Goal: Communication & Community: Answer question/provide support

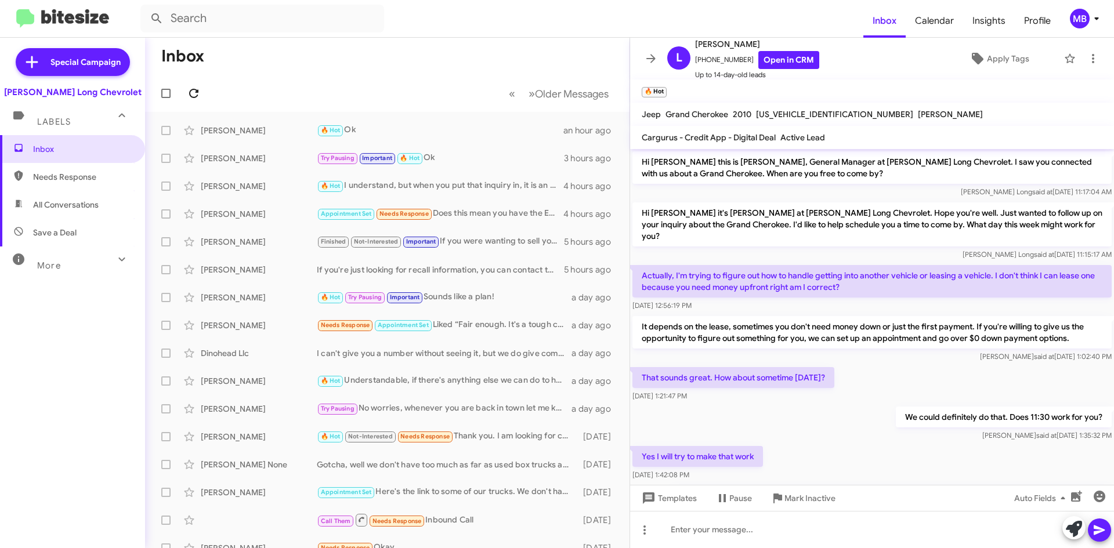
scroll to position [365, 0]
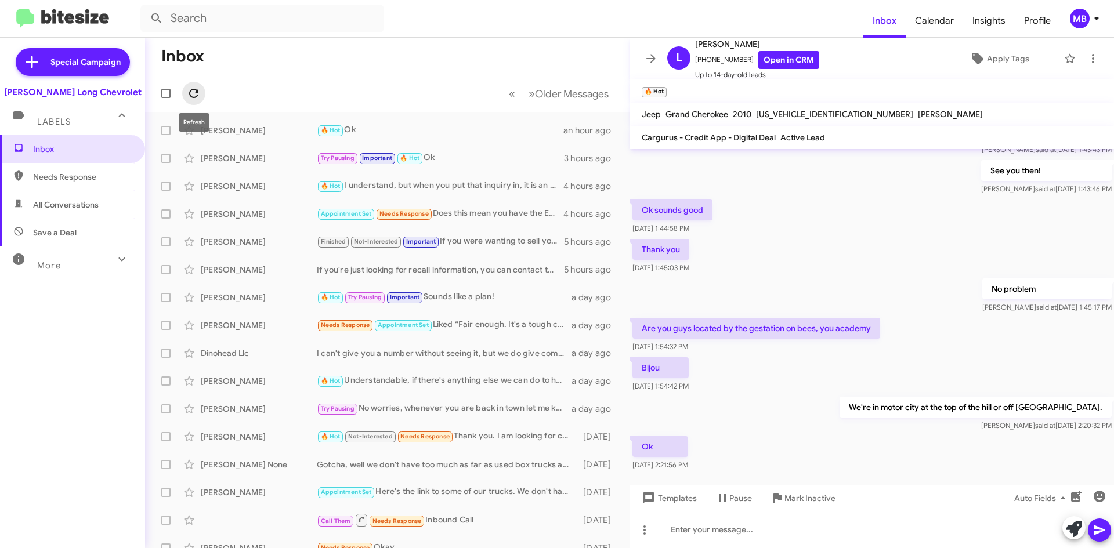
click at [205, 99] on span at bounding box center [193, 93] width 23 height 14
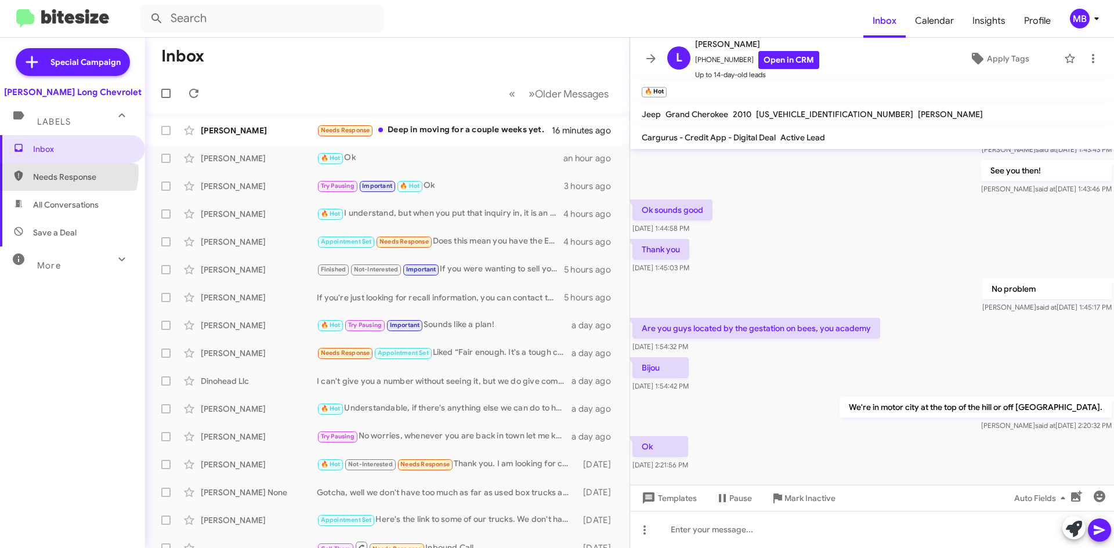
click at [64, 172] on span "Needs Response" at bounding box center [82, 177] width 99 height 12
type input "in:needs-response"
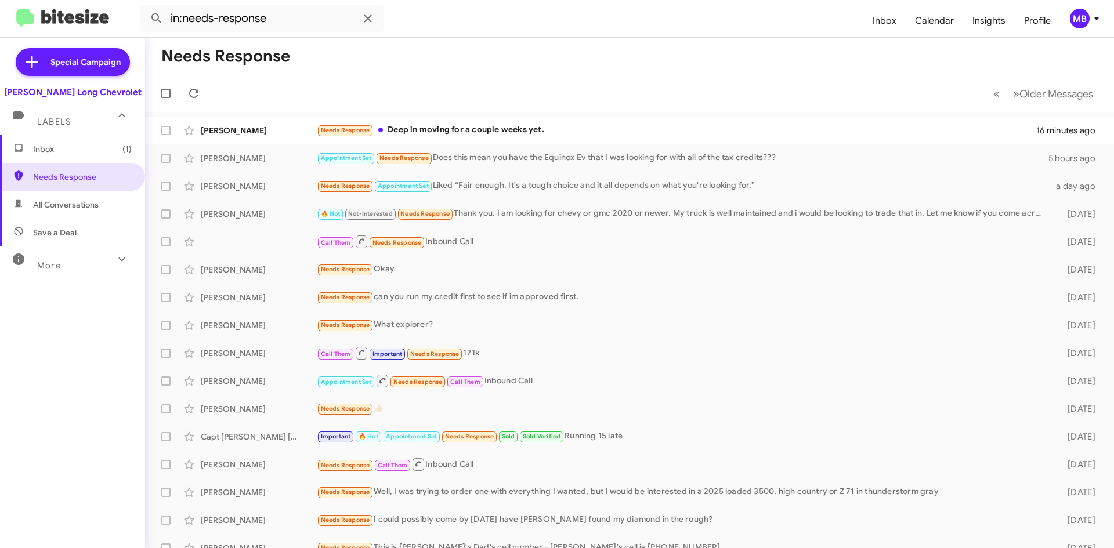
click at [62, 139] on span "Inbox (1)" at bounding box center [72, 149] width 145 height 28
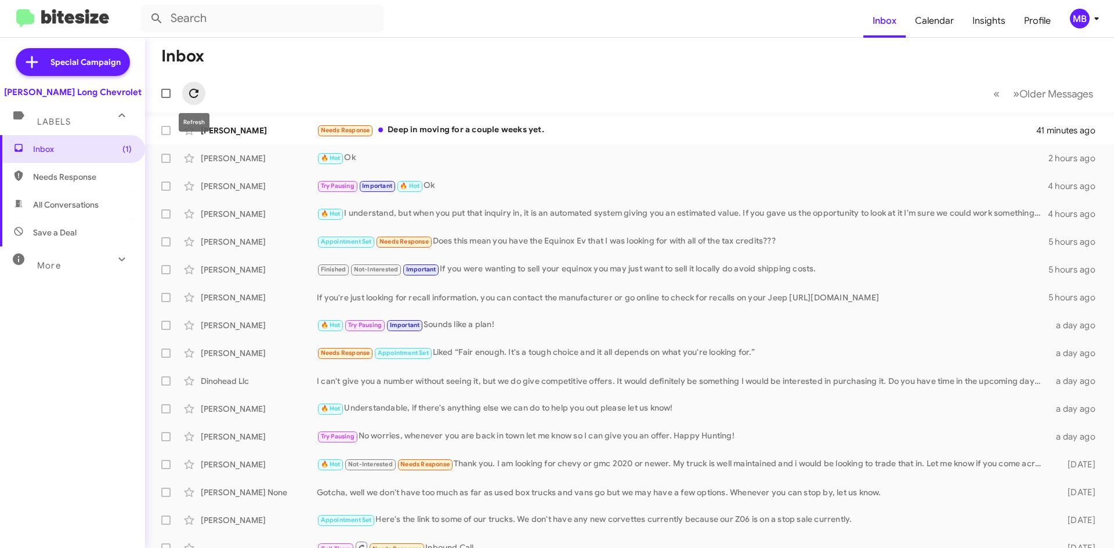
click at [188, 89] on icon at bounding box center [194, 93] width 14 height 14
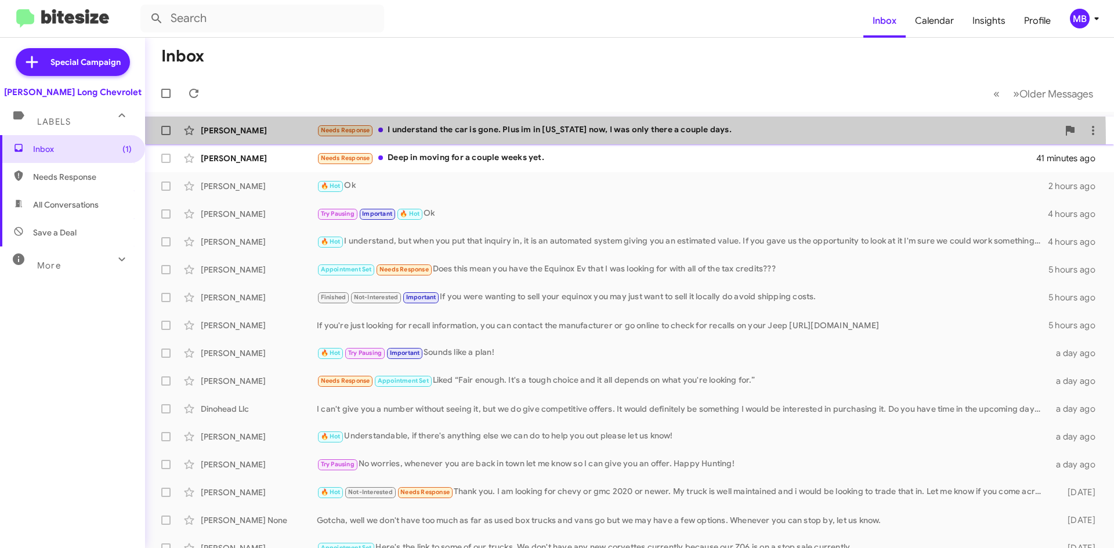
click at [429, 140] on div "[PERSON_NAME] Needs Response I understand the car is gone. Plus im in [US_STATE…" at bounding box center [629, 130] width 951 height 23
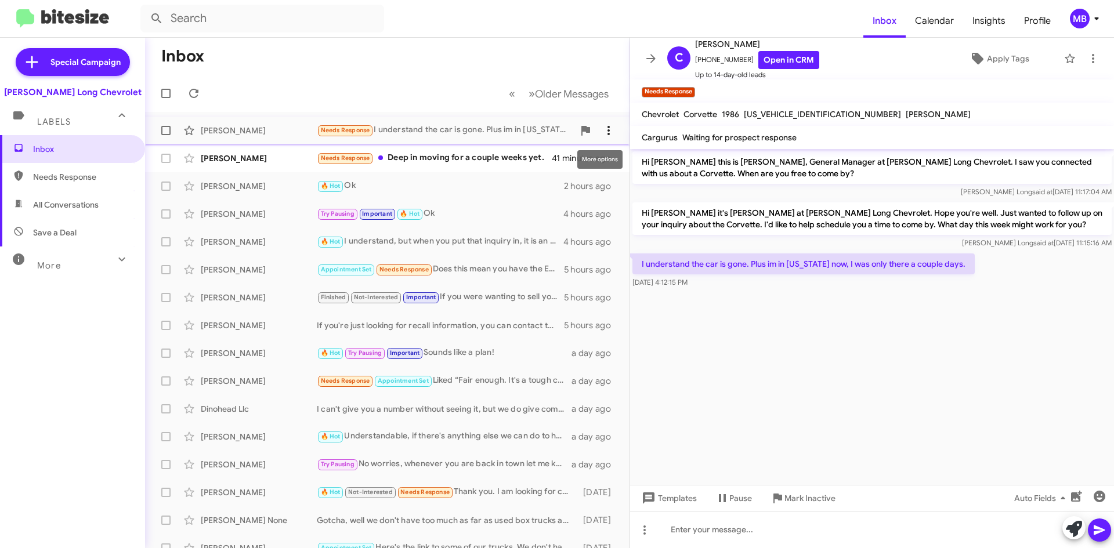
click at [604, 126] on icon at bounding box center [609, 131] width 14 height 14
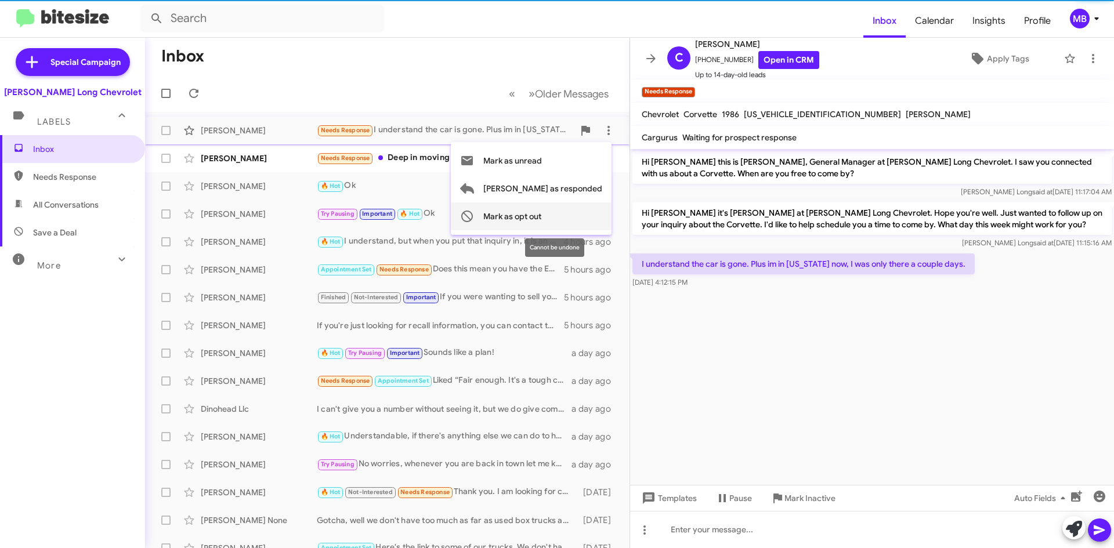
click at [592, 211] on button "Mark as opt out" at bounding box center [531, 217] width 161 height 28
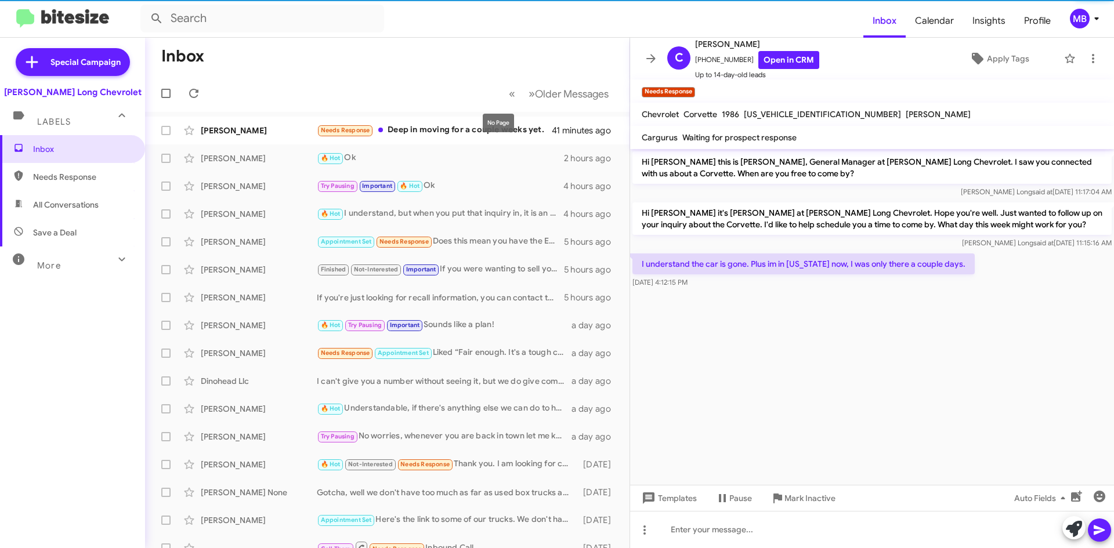
click at [472, 90] on mat-toolbar-row "« Previous » Next Older Messages" at bounding box center [387, 93] width 485 height 37
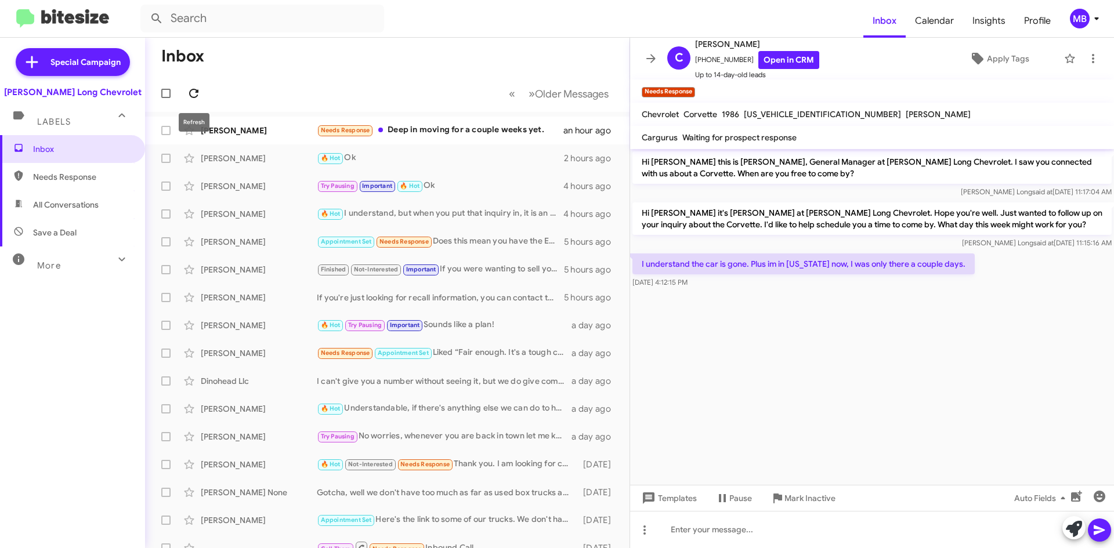
click at [193, 92] on icon at bounding box center [194, 93] width 14 height 14
click at [75, 189] on span "Needs Response" at bounding box center [72, 177] width 145 height 28
type input "in:needs-response"
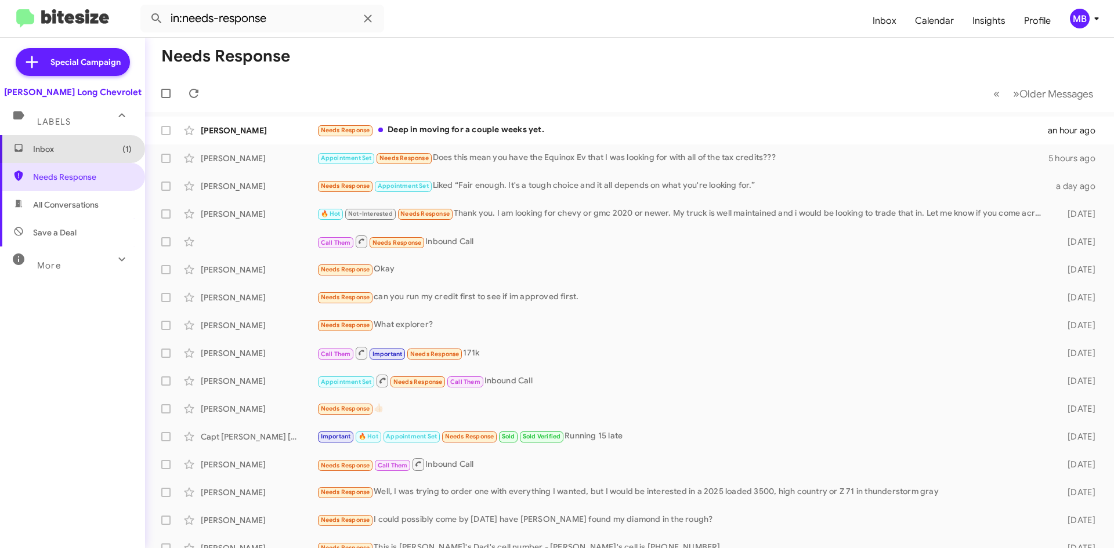
click at [85, 157] on span "Inbox (1)" at bounding box center [72, 149] width 145 height 28
